Goal: Task Accomplishment & Management: Use online tool/utility

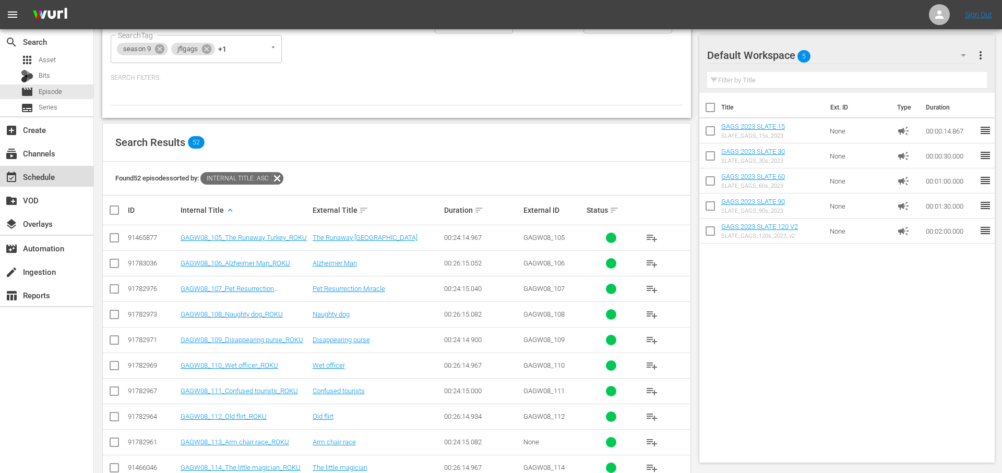
scroll to position [100, 0]
click at [73, 181] on div "event_available Schedule" at bounding box center [46, 176] width 93 height 21
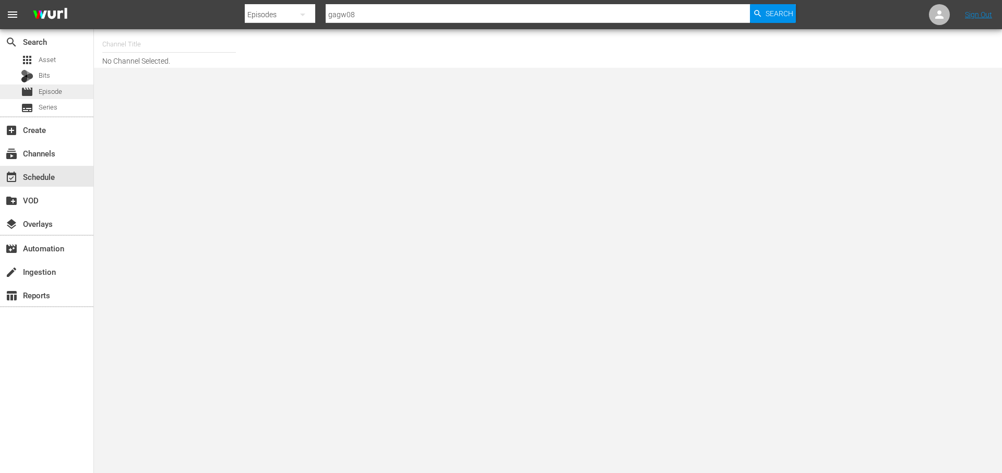
click at [58, 90] on span "Episode" at bounding box center [50, 92] width 23 height 10
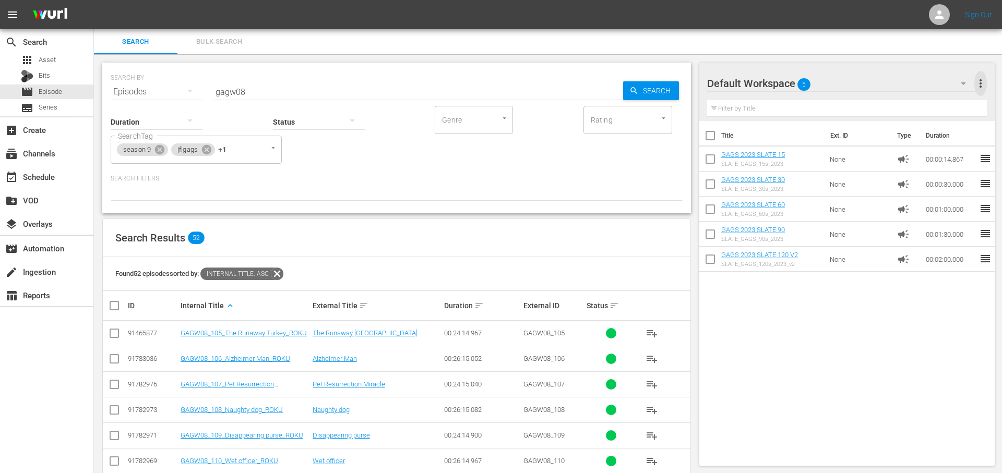
click at [983, 80] on span "more_vert" at bounding box center [981, 83] width 13 height 13
click at [935, 99] on div "Clear All Workspace Items" at bounding box center [913, 103] width 123 height 19
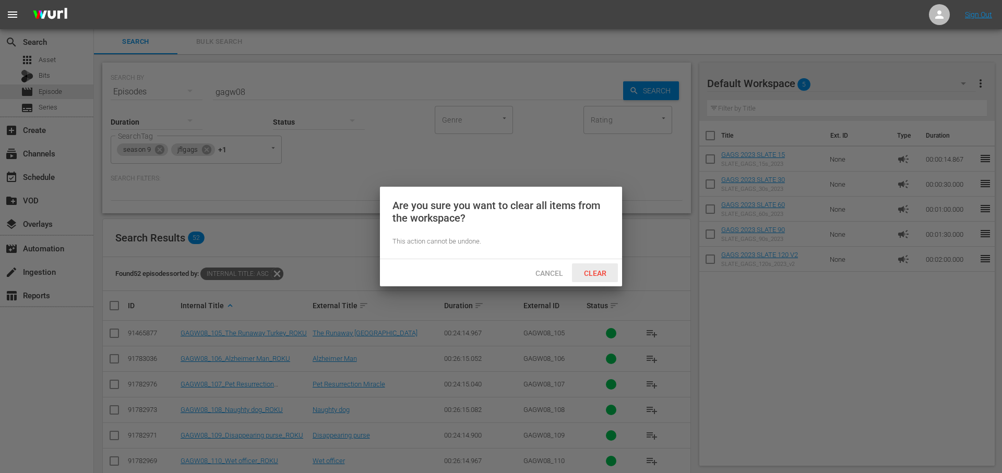
click at [608, 274] on span "Clear" at bounding box center [595, 273] width 39 height 8
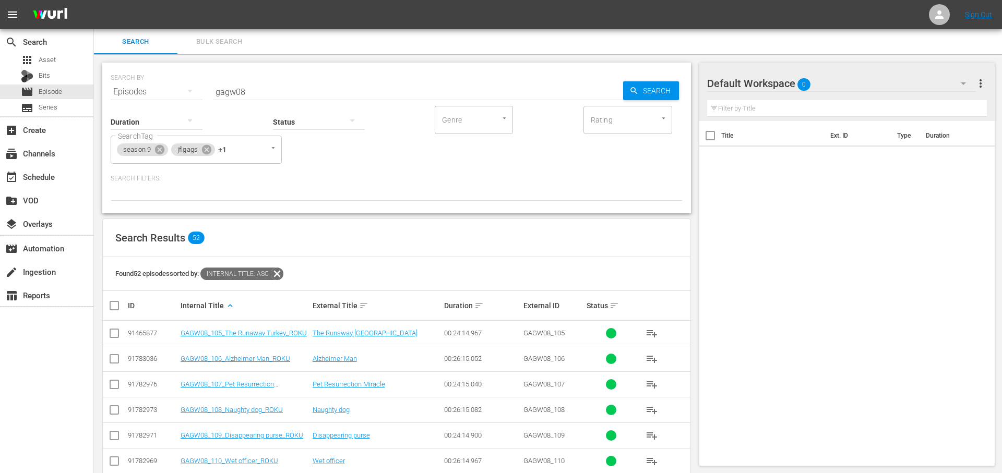
click at [113, 306] on input "checkbox" at bounding box center [118, 306] width 21 height 13
checkbox input "true"
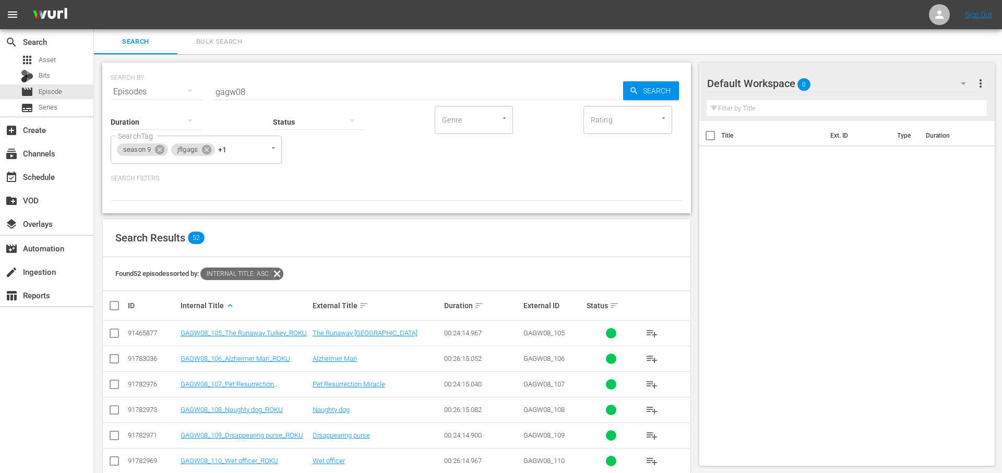
checkbox input "true"
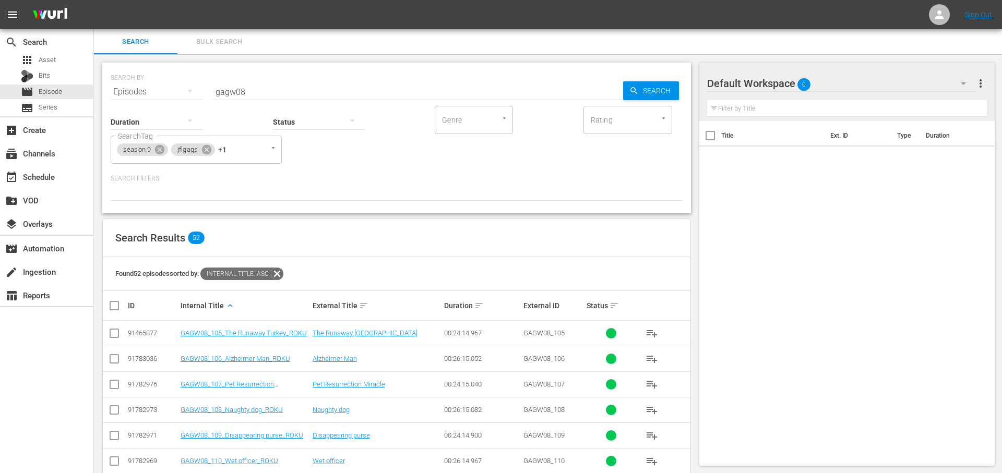
checkbox input "true"
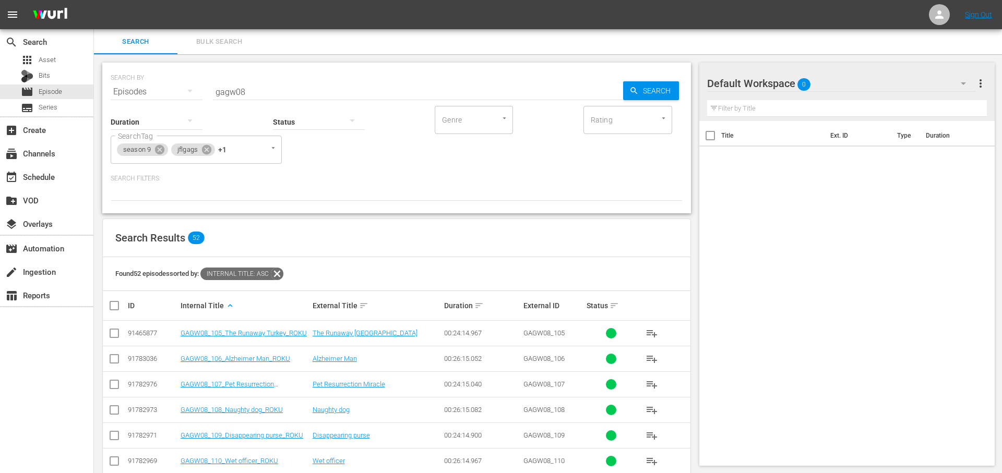
checkbox input "true"
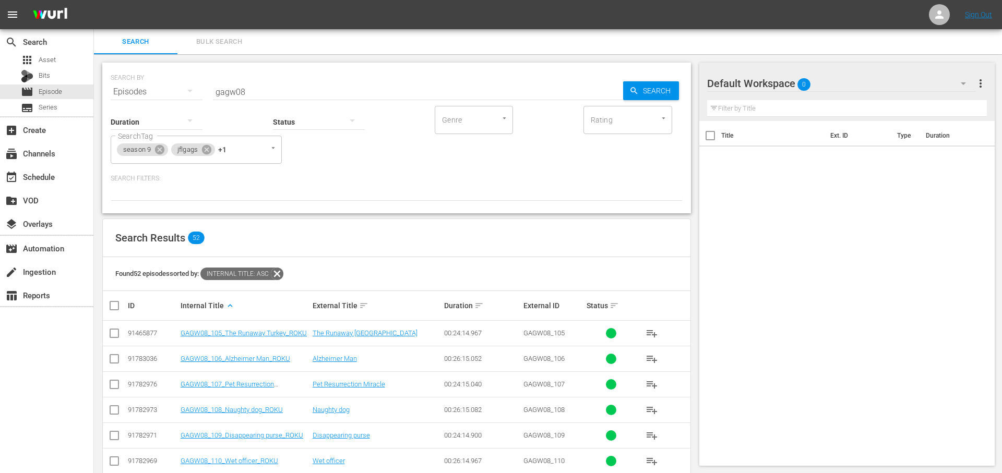
checkbox input "true"
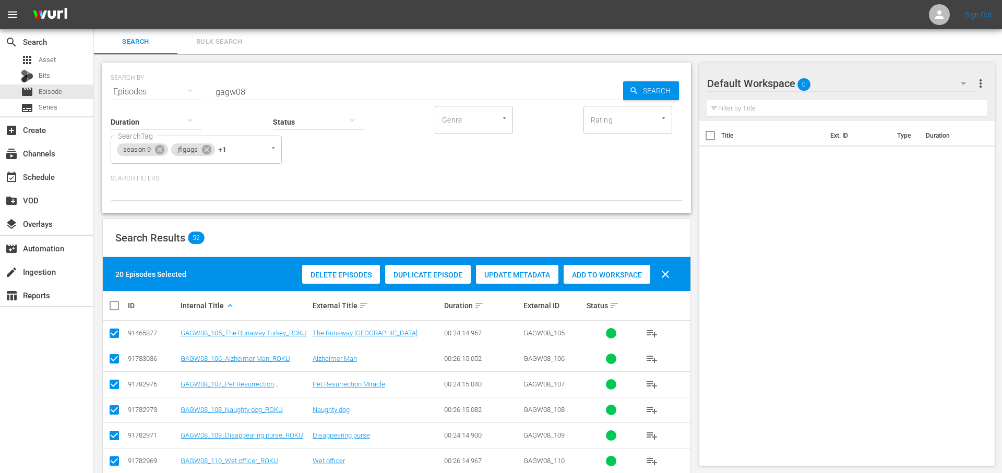
click at [115, 302] on input "checkbox" at bounding box center [118, 306] width 21 height 13
checkbox input "true"
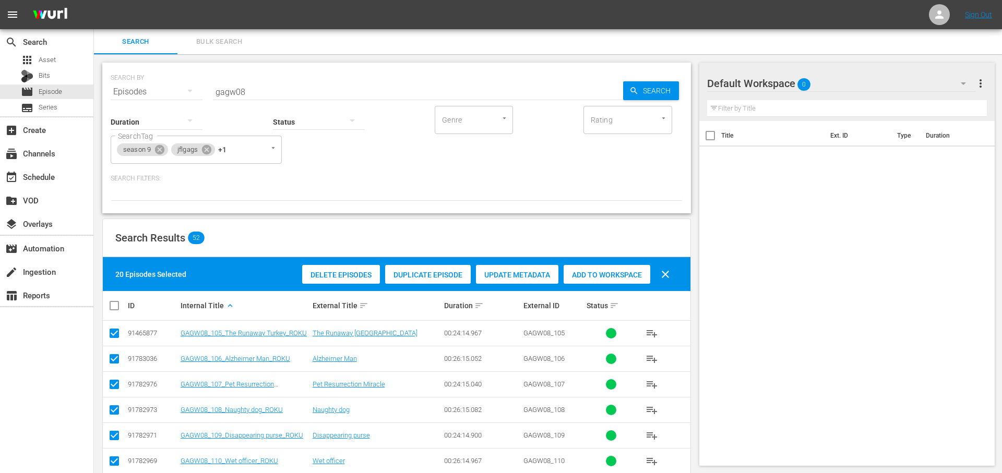
checkbox input "true"
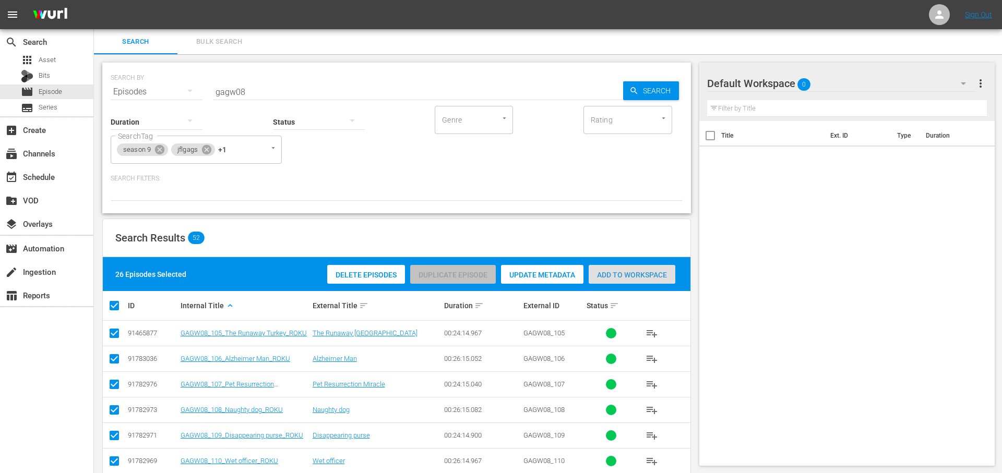
click at [649, 268] on div "Add to Workspace" at bounding box center [632, 275] width 87 height 20
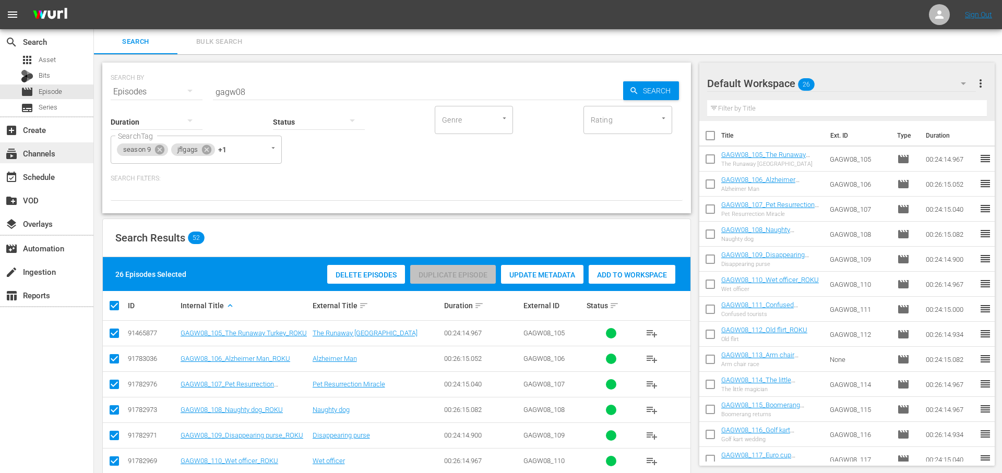
click at [55, 157] on div "subscriptions Channels" at bounding box center [29, 151] width 58 height 9
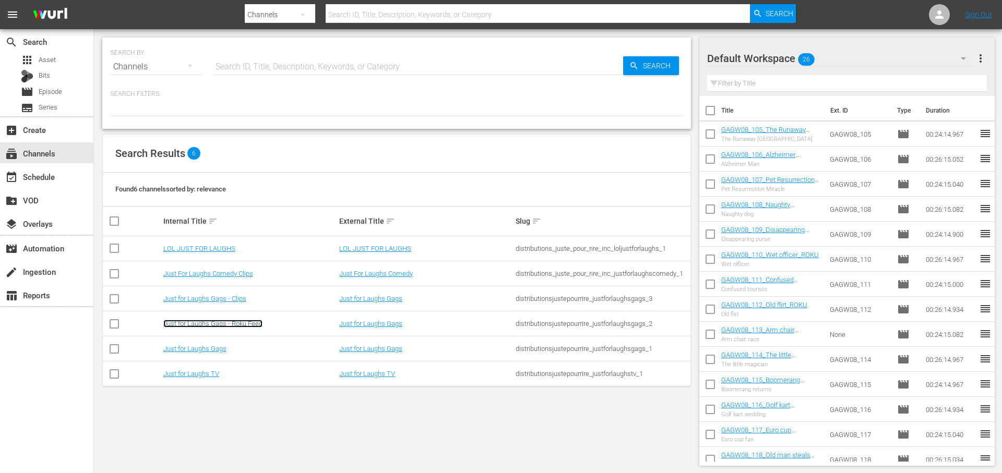
click at [204, 325] on link "Just for Laughs Gags - Roku Feed" at bounding box center [212, 324] width 99 height 8
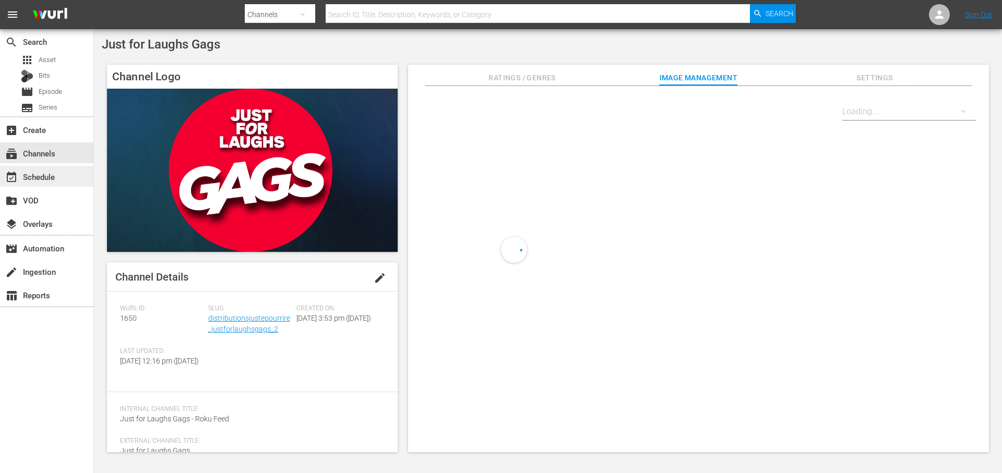
click at [50, 174] on div "event_available Schedule" at bounding box center [29, 175] width 58 height 9
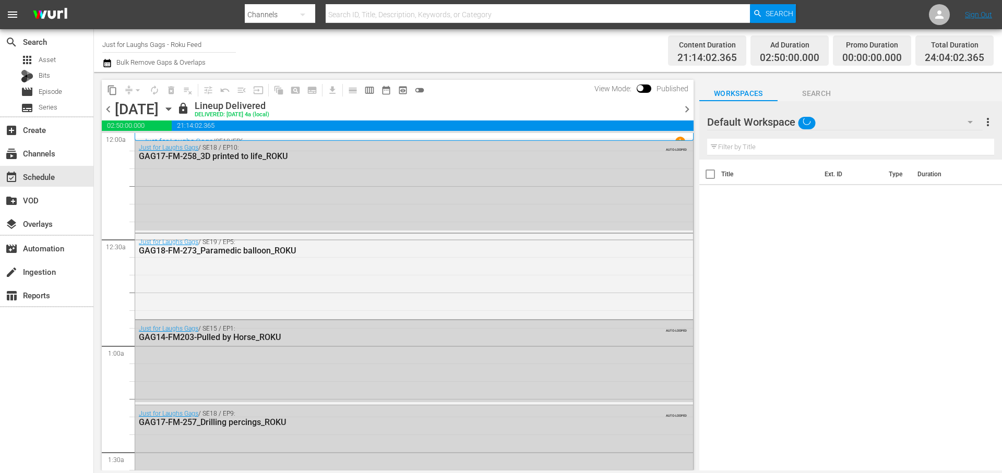
click at [366, 91] on span "calendar_view_week_outlined" at bounding box center [369, 90] width 10 height 10
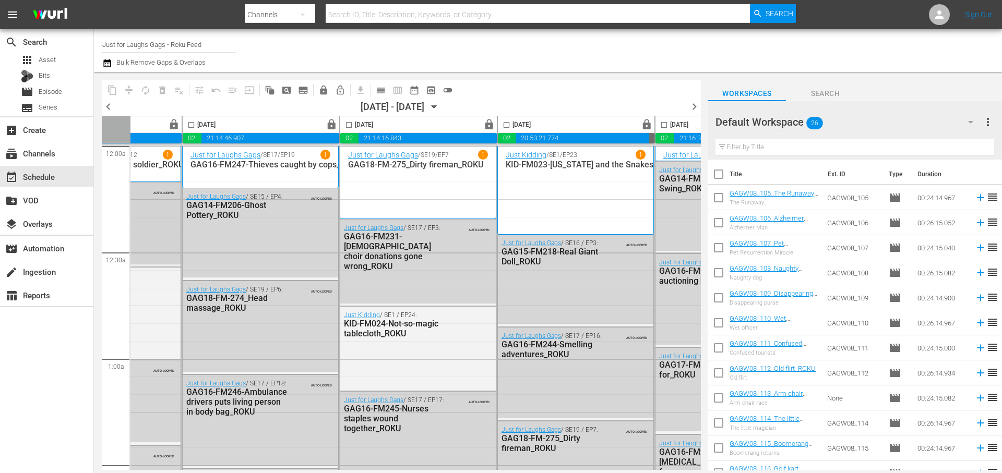
scroll to position [0, 537]
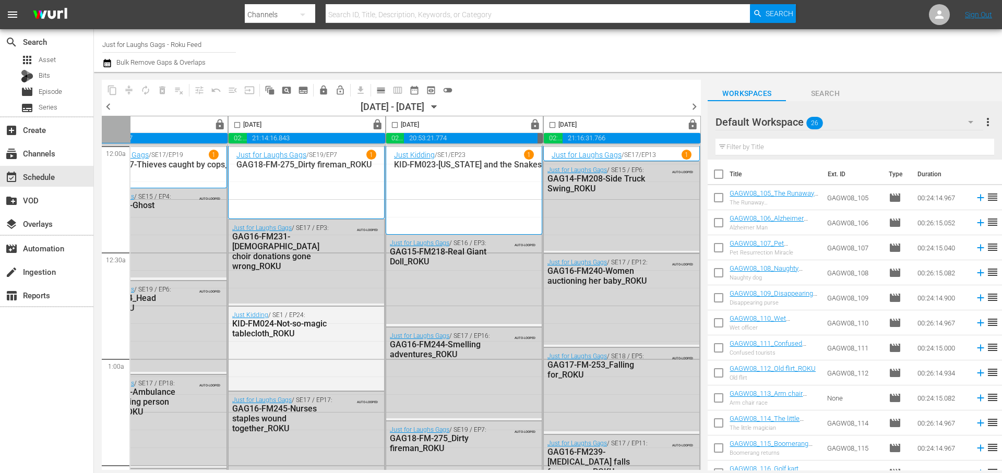
click at [696, 104] on span "chevron_right" at bounding box center [694, 106] width 13 height 13
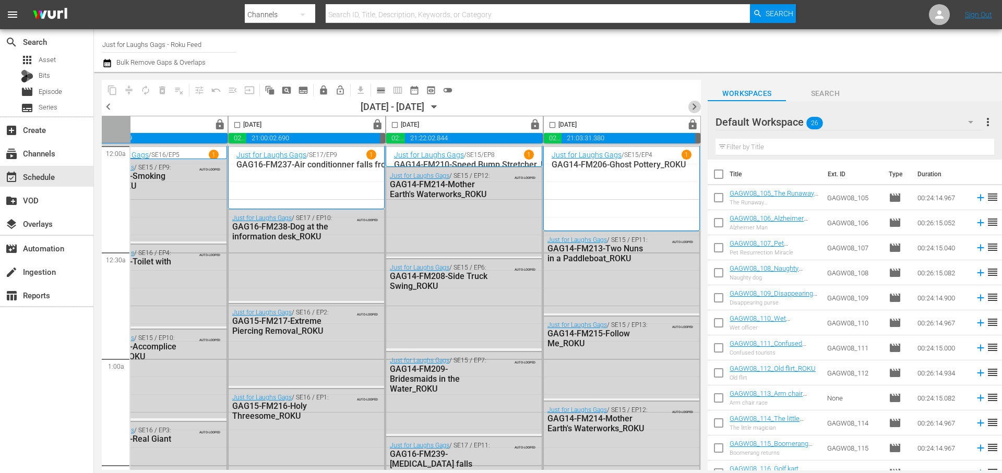
click at [694, 108] on span "chevron_right" at bounding box center [694, 106] width 13 height 13
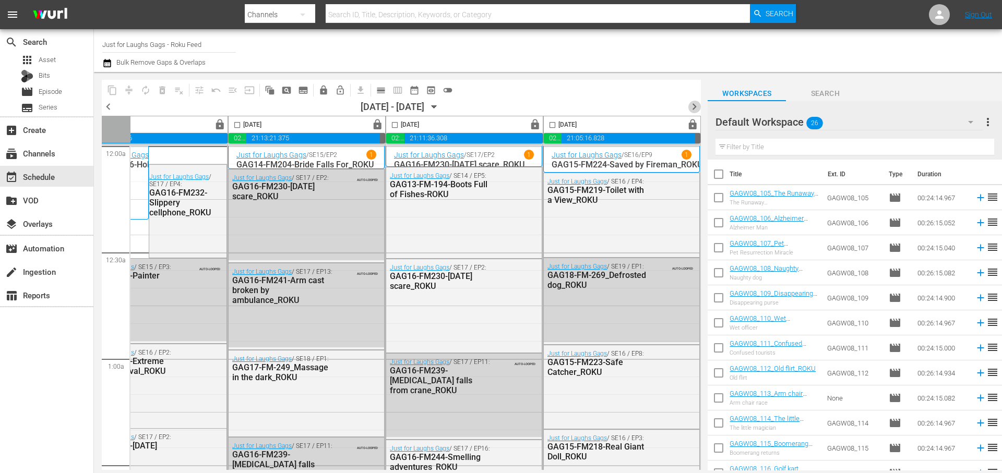
click at [694, 108] on span "chevron_right" at bounding box center [694, 106] width 13 height 13
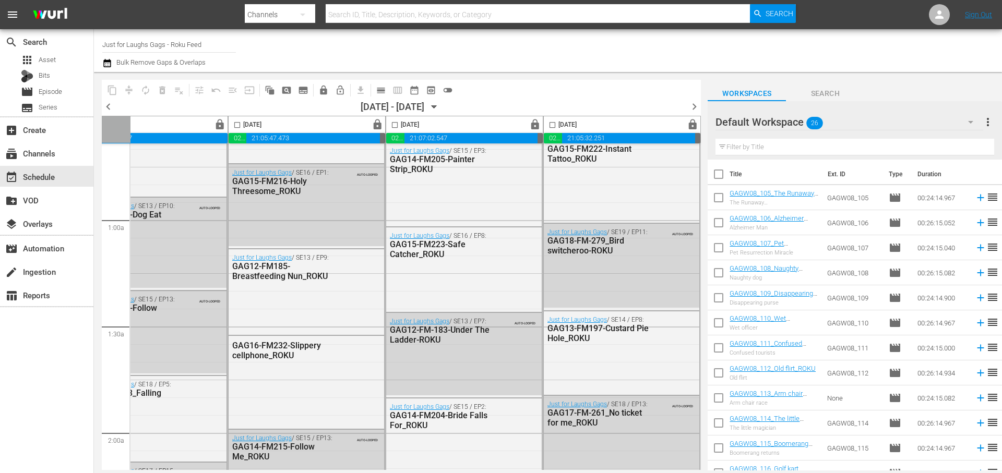
scroll to position [0, 537]
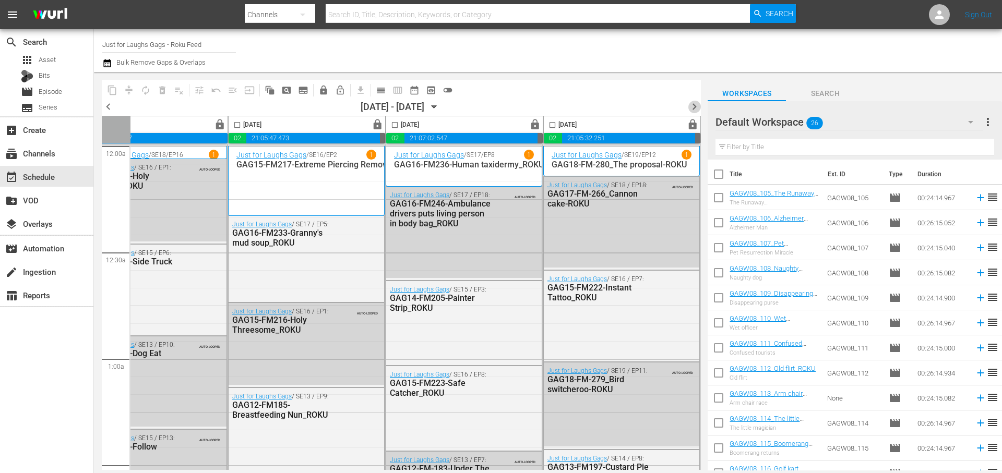
drag, startPoint x: 699, startPoint y: 107, endPoint x: 687, endPoint y: 80, distance: 29.0
click at [699, 106] on span "chevron_right" at bounding box center [694, 106] width 13 height 13
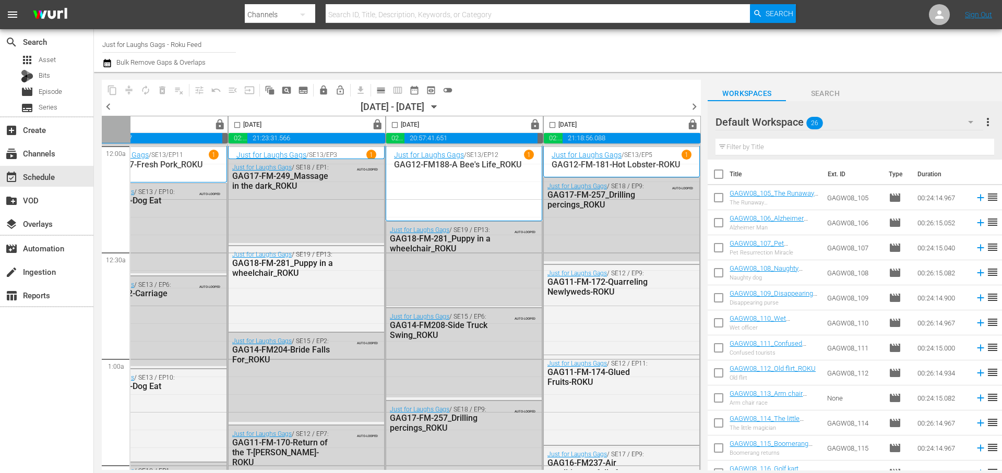
click at [440, 104] on icon "button" at bounding box center [434, 106] width 11 height 11
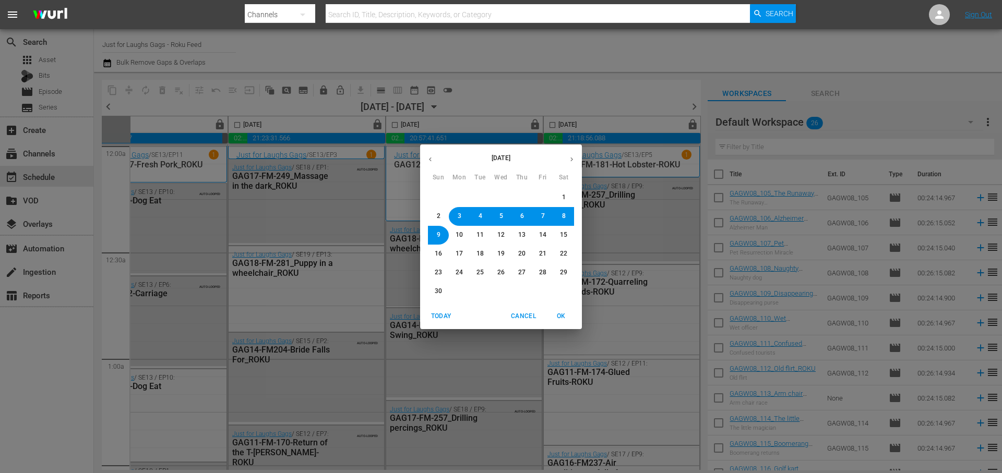
click at [573, 156] on icon "button" at bounding box center [572, 160] width 8 height 8
click at [458, 194] on span "1" at bounding box center [460, 197] width 4 height 9
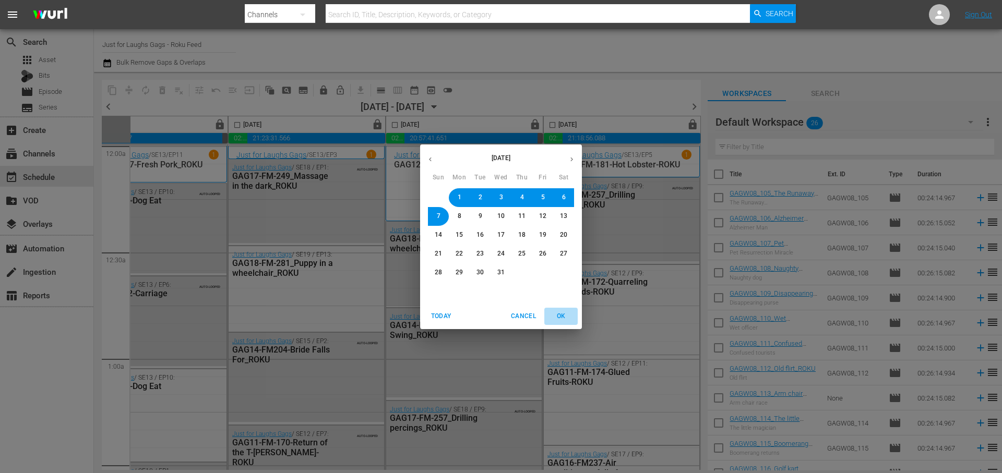
drag, startPoint x: 570, startPoint y: 314, endPoint x: 565, endPoint y: 328, distance: 14.9
click at [570, 314] on span "OK" at bounding box center [561, 316] width 25 height 11
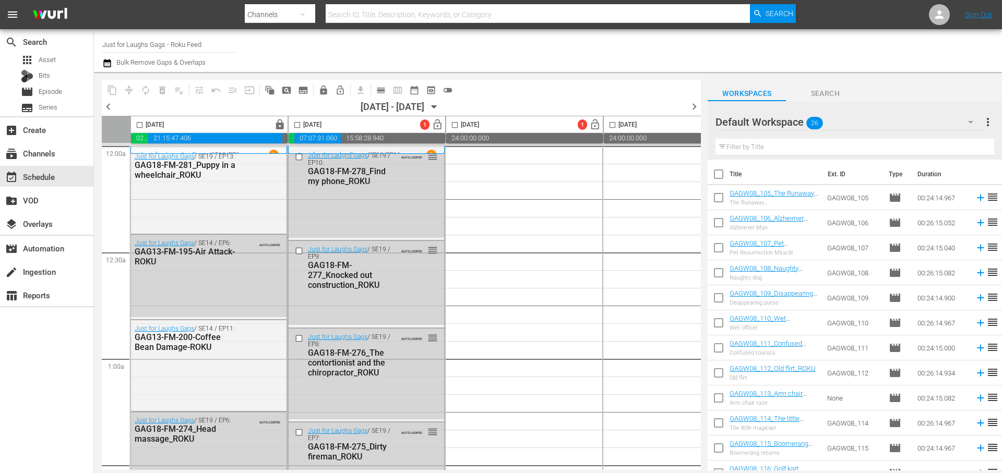
click at [721, 199] on input "checkbox" at bounding box center [719, 200] width 22 height 22
checkbox input "true"
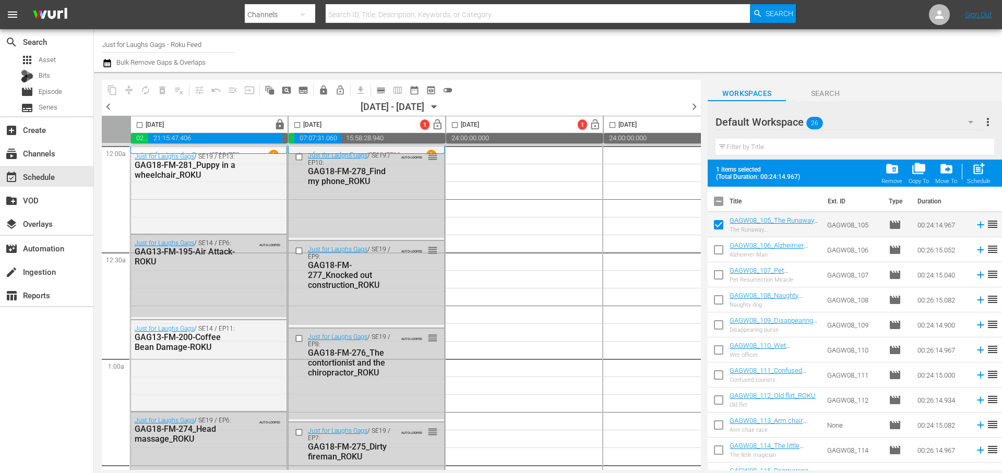
click at [719, 250] on input "checkbox" at bounding box center [719, 252] width 22 height 22
checkbox input "true"
drag, startPoint x: 718, startPoint y: 276, endPoint x: 720, endPoint y: 282, distance: 7.1
click at [718, 276] on input "checkbox" at bounding box center [719, 277] width 22 height 22
checkbox input "true"
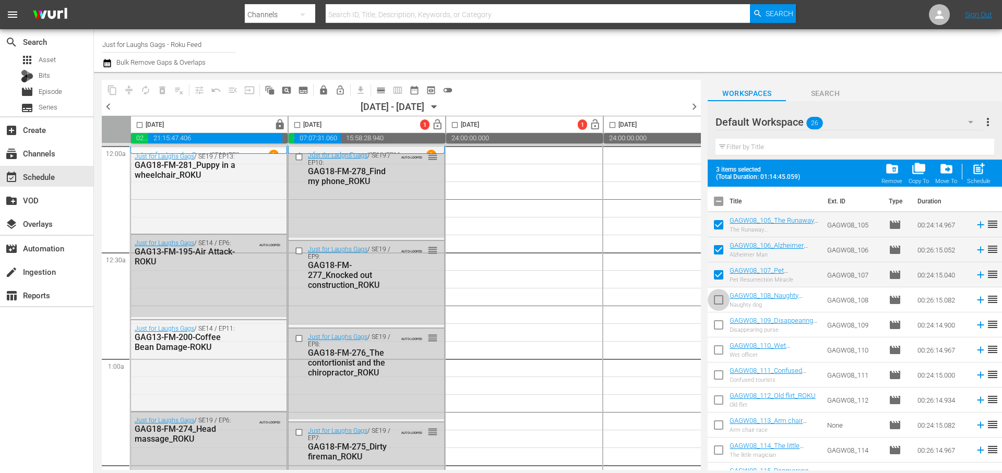
drag, startPoint x: 716, startPoint y: 301, endPoint x: 723, endPoint y: 339, distance: 38.2
click at [716, 302] on input "checkbox" at bounding box center [719, 302] width 22 height 22
checkbox input "true"
click at [715, 318] on input "checkbox" at bounding box center [719, 327] width 22 height 22
checkbox input "true"
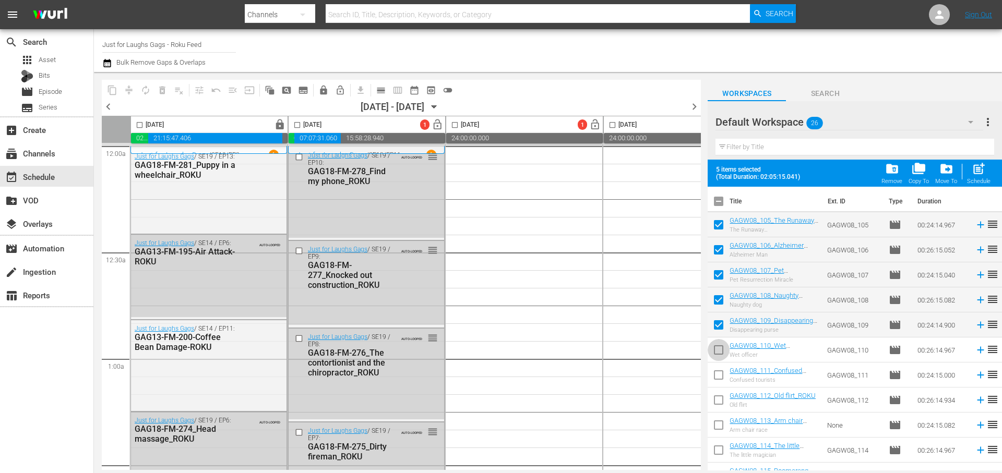
click at [717, 352] on input "checkbox" at bounding box center [719, 352] width 22 height 22
checkbox input "true"
drag, startPoint x: 720, startPoint y: 375, endPoint x: 720, endPoint y: 393, distance: 18.3
click at [720, 375] on input "checkbox" at bounding box center [719, 377] width 22 height 22
checkbox input "true"
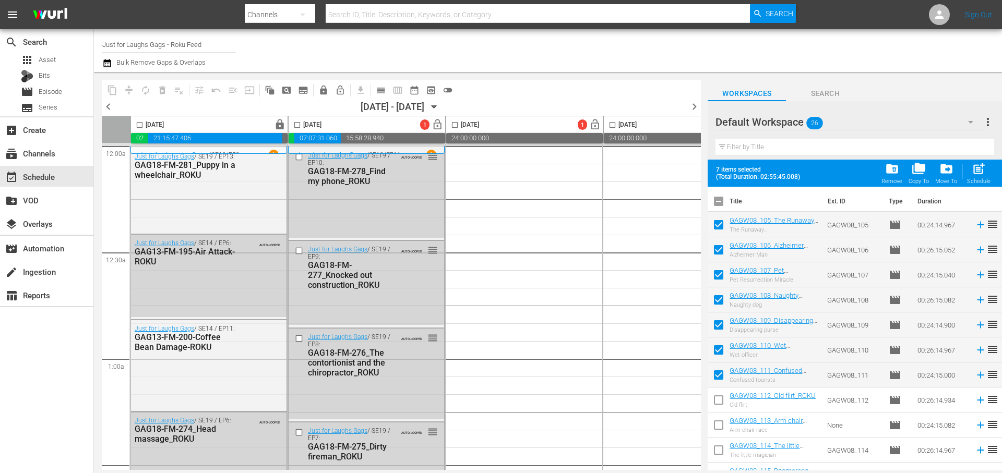
click at [719, 401] on input "checkbox" at bounding box center [719, 403] width 22 height 22
checkbox input "true"
drag, startPoint x: 300, startPoint y: 126, endPoint x: 532, endPoint y: 195, distance: 242.4
click at [300, 126] on input "checkbox" at bounding box center [297, 127] width 12 height 12
checkbox input "true"
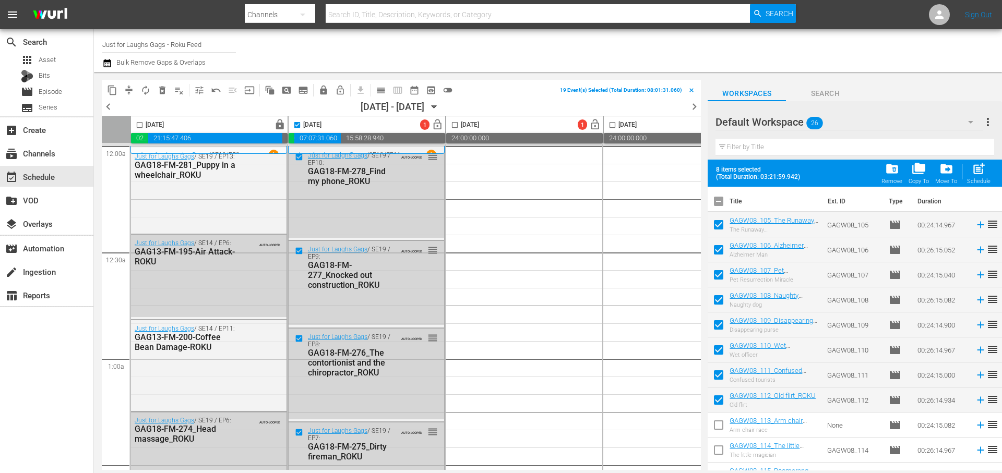
drag, startPoint x: 980, startPoint y: 170, endPoint x: 533, endPoint y: 241, distance: 453.0
click at [980, 170] on span "post_add" at bounding box center [979, 169] width 14 height 14
checkbox input "false"
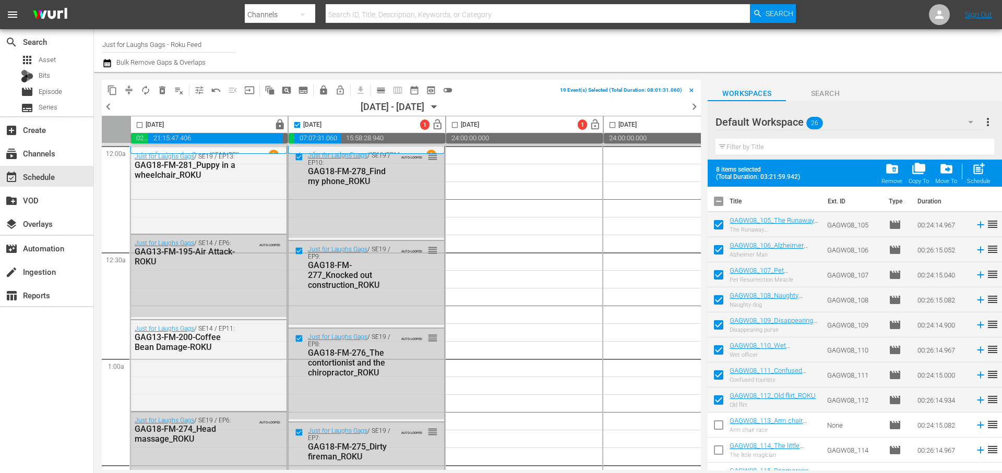
checkbox input "false"
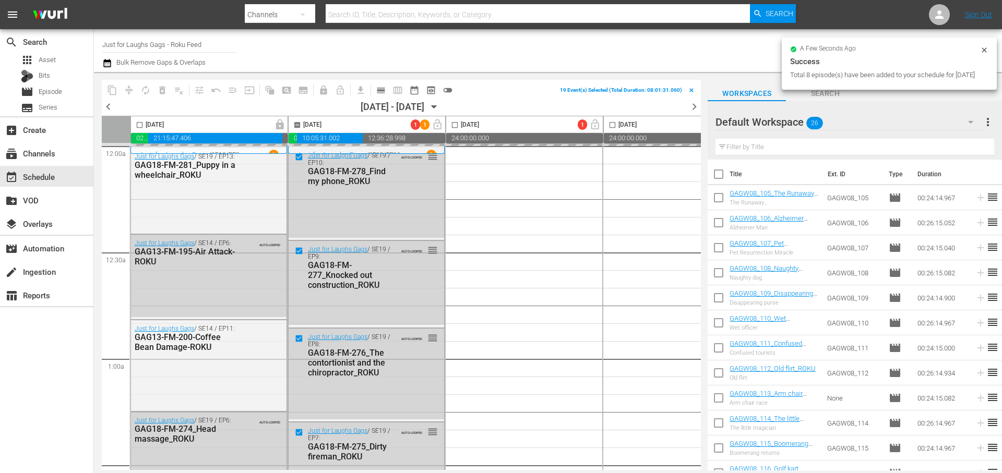
checkbox input "false"
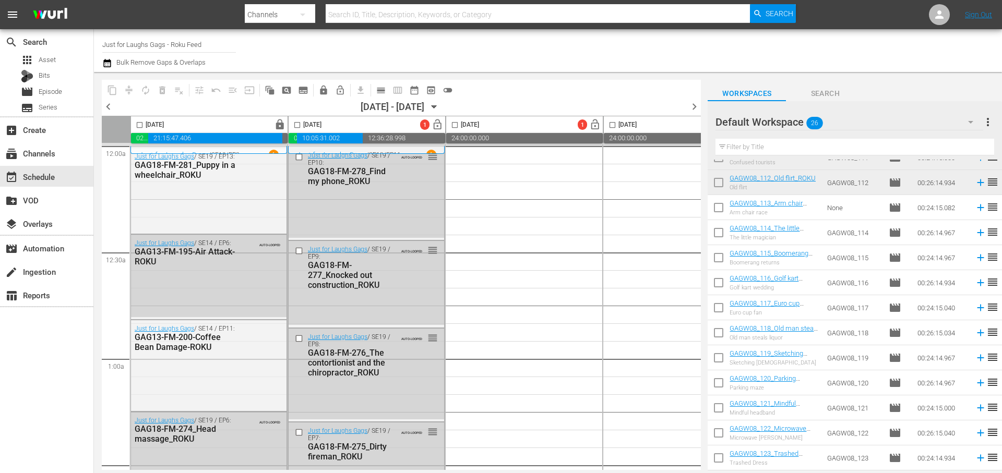
scroll to position [204, 0]
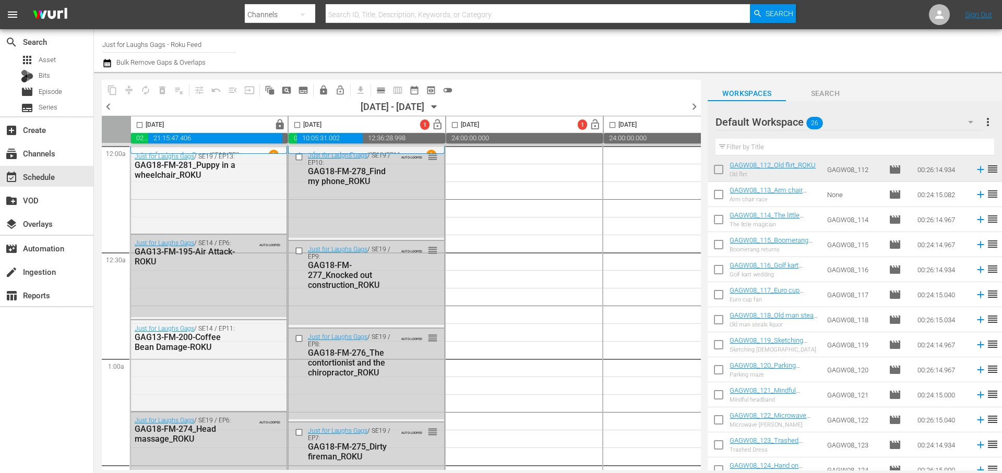
drag, startPoint x: 716, startPoint y: 190, endPoint x: 719, endPoint y: 227, distance: 36.7
click at [716, 190] on input "checkbox" at bounding box center [719, 197] width 22 height 22
checkbox input "true"
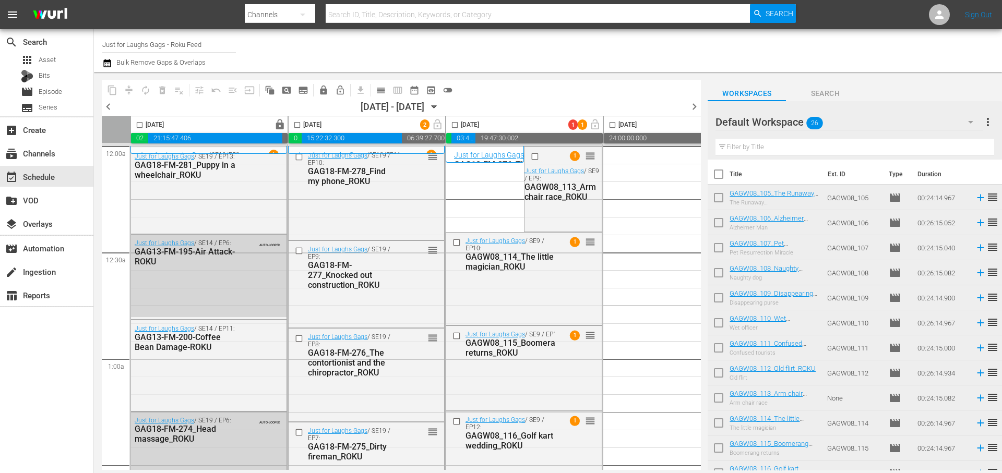
scroll to position [304, 0]
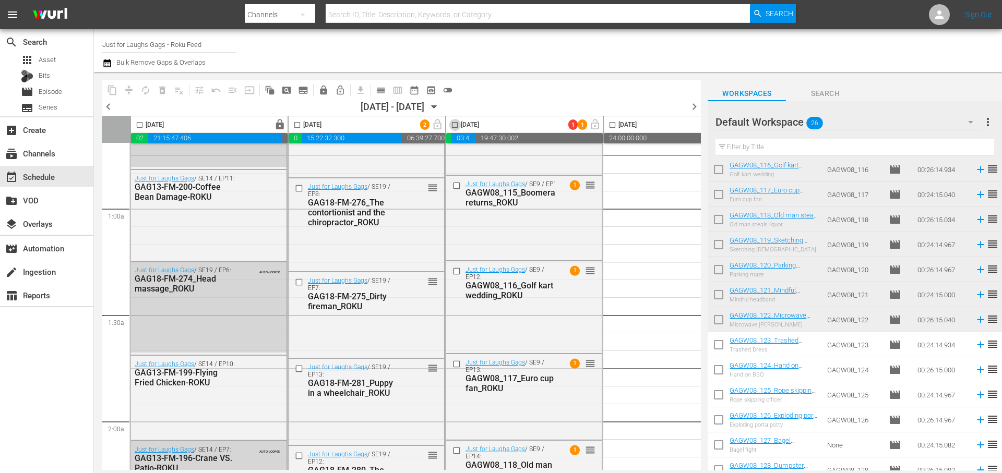
click at [453, 122] on input "checkbox" at bounding box center [455, 127] width 12 height 12
checkbox input "true"
